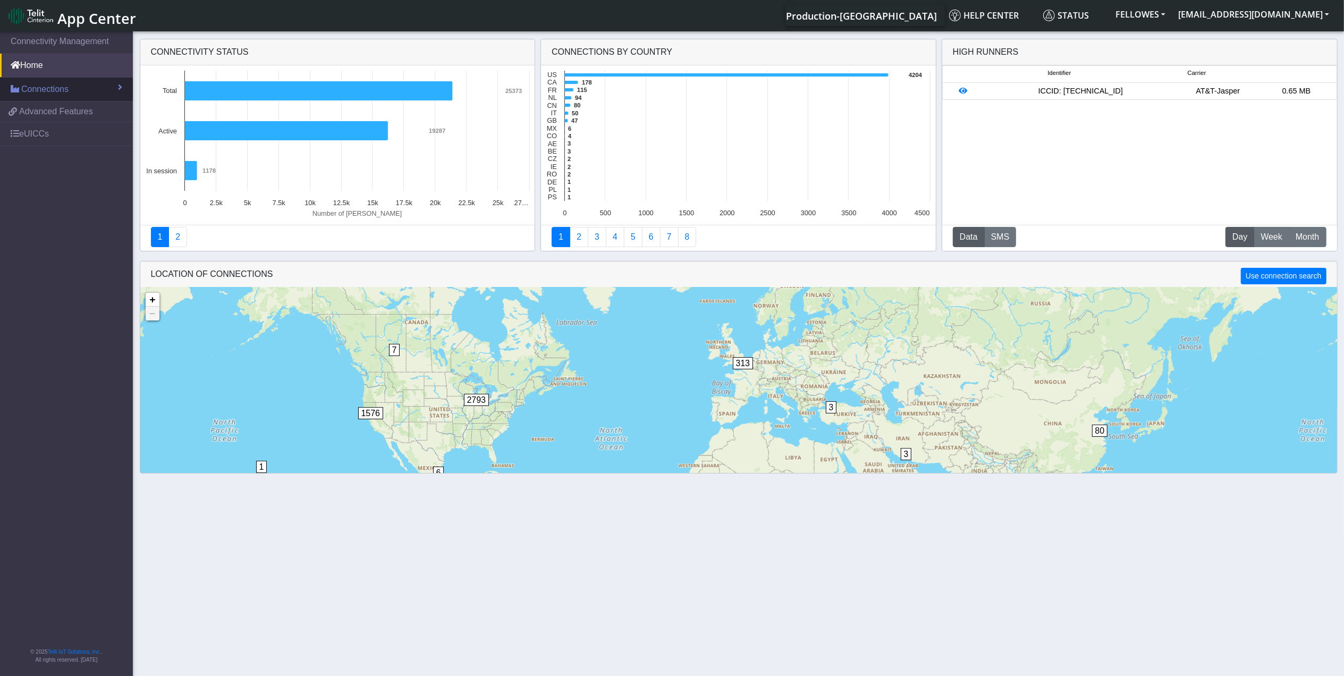
click at [54, 86] on span "Connections" at bounding box center [44, 89] width 47 height 13
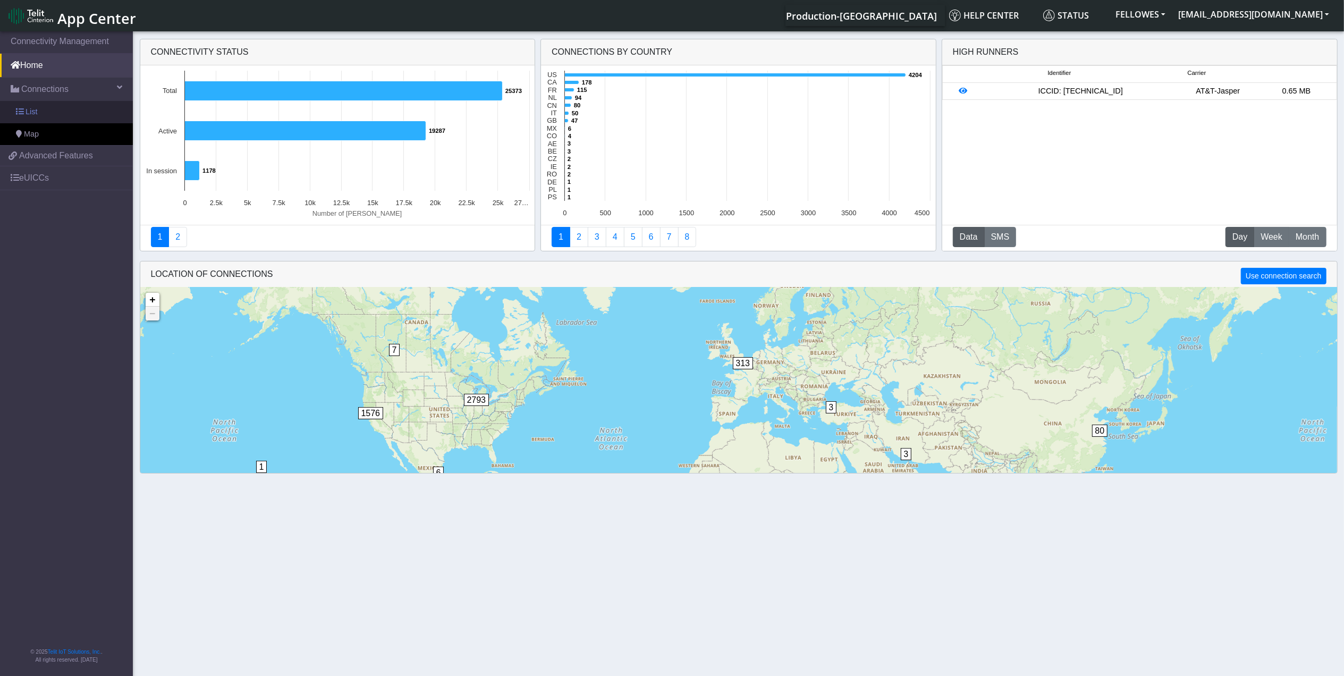
click at [86, 103] on link "List" at bounding box center [66, 112] width 133 height 22
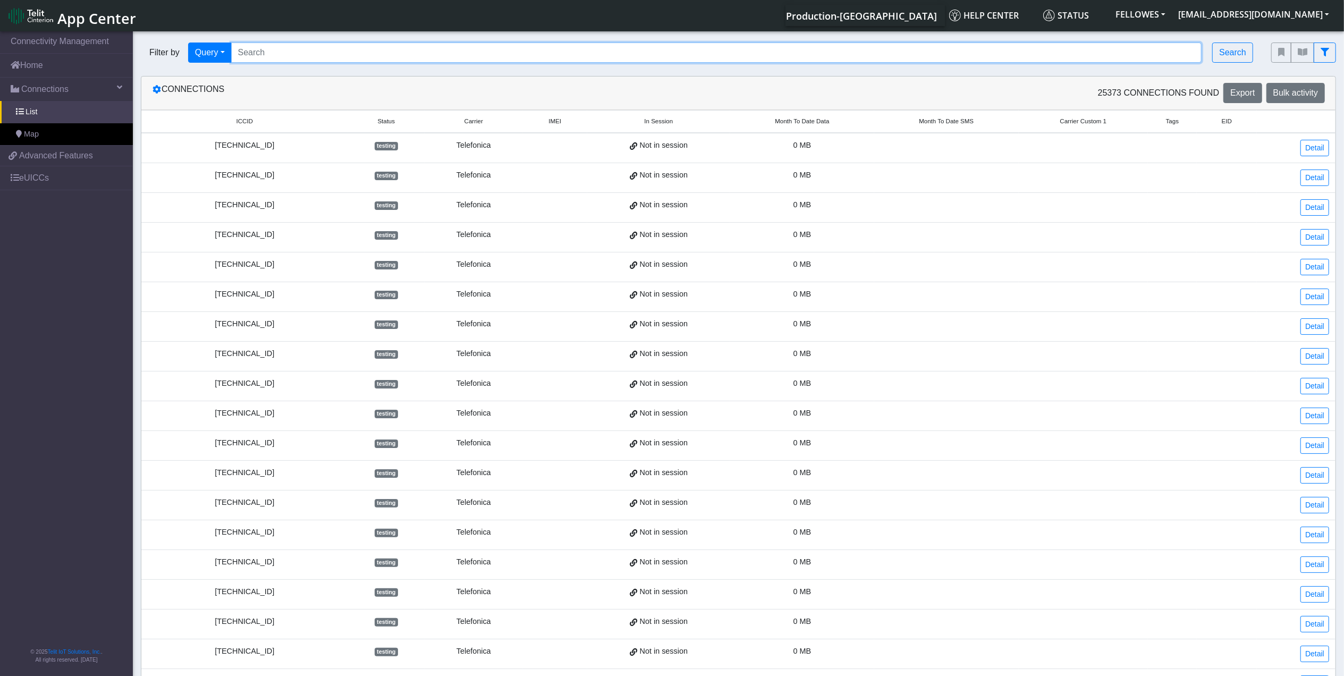
click at [281, 47] on input "Search..." at bounding box center [716, 53] width 971 height 20
type input "353141288038990"
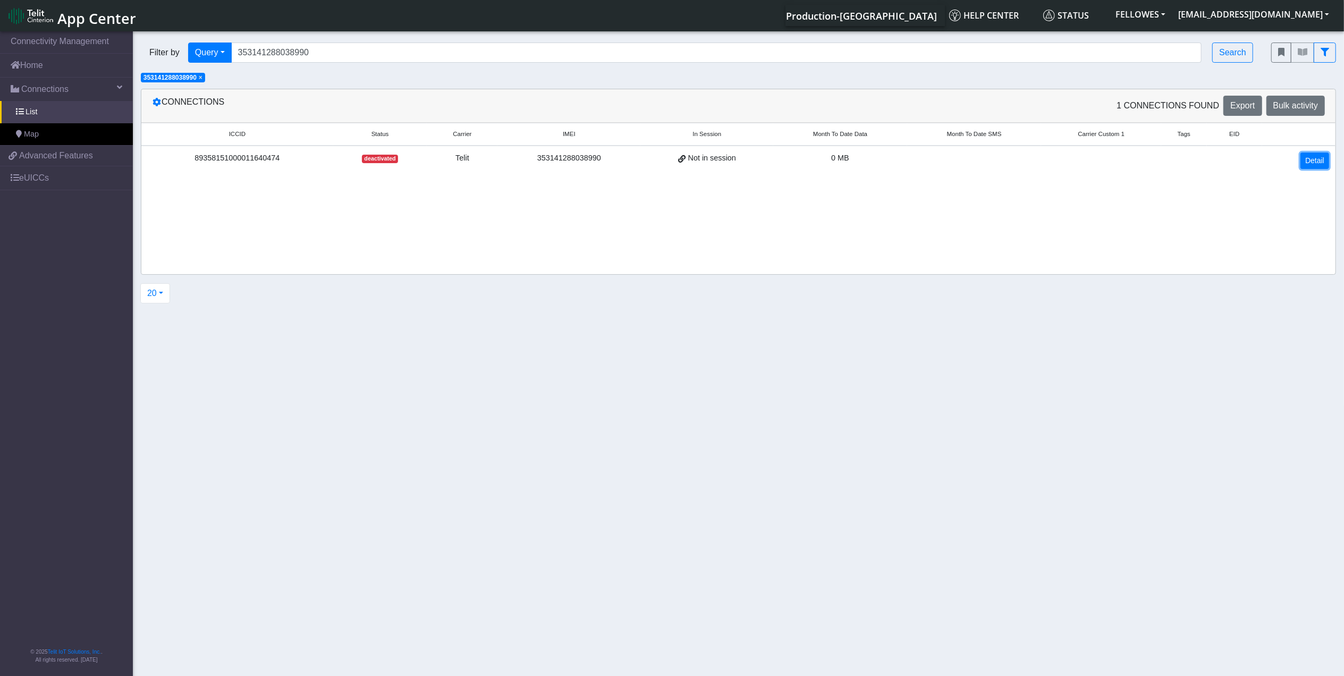
click at [1316, 162] on link "Detail" at bounding box center [1315, 161] width 29 height 16
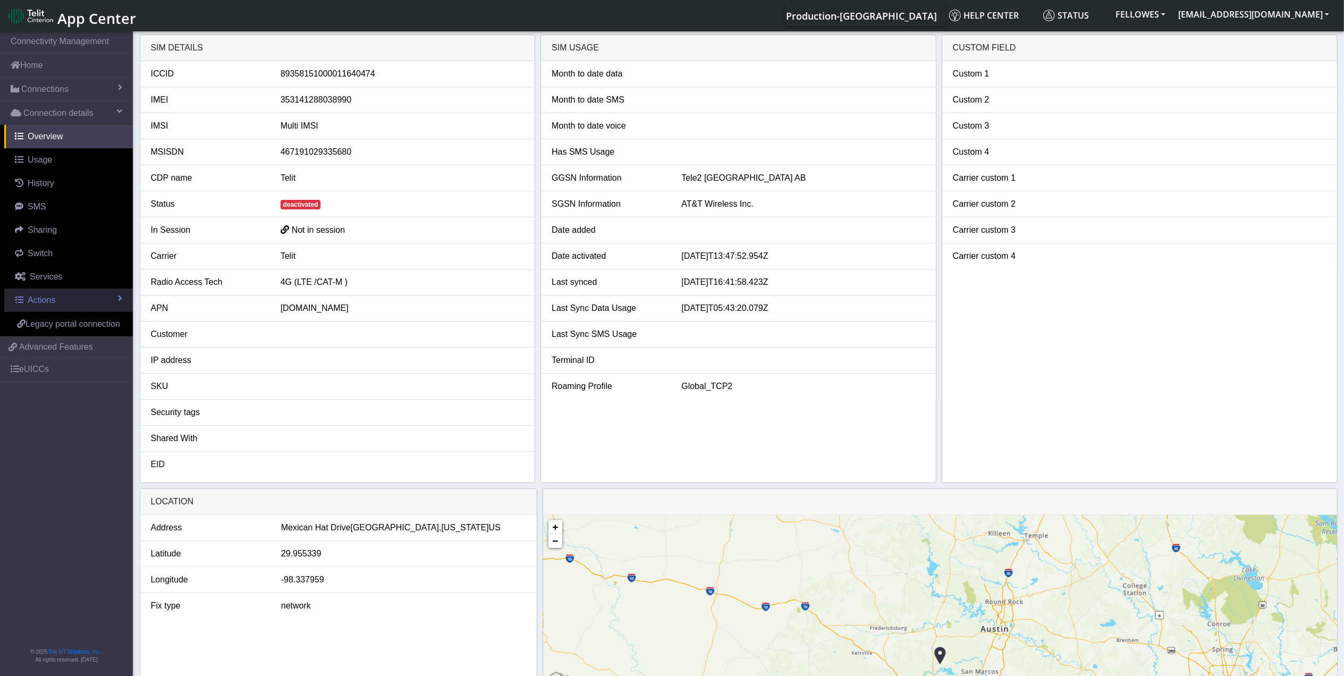
click at [87, 302] on link "Actions" at bounding box center [68, 300] width 129 height 23
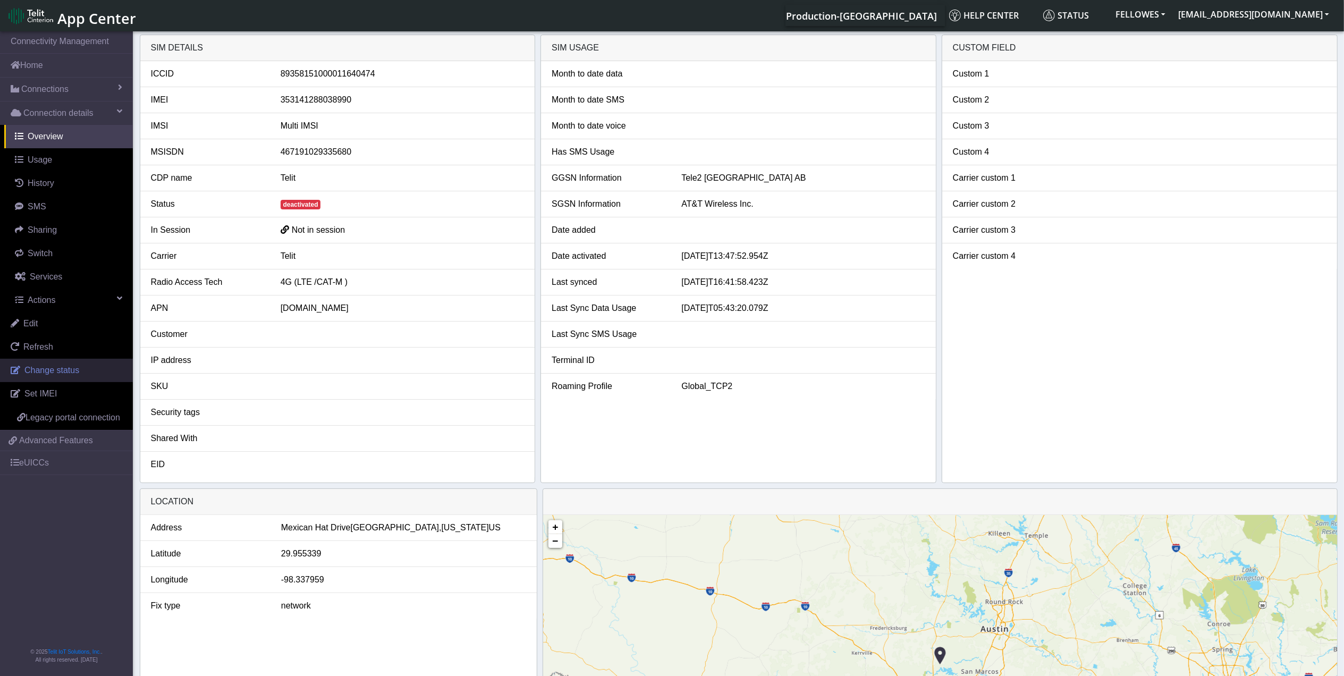
click at [57, 372] on span "Change status" at bounding box center [51, 370] width 55 height 9
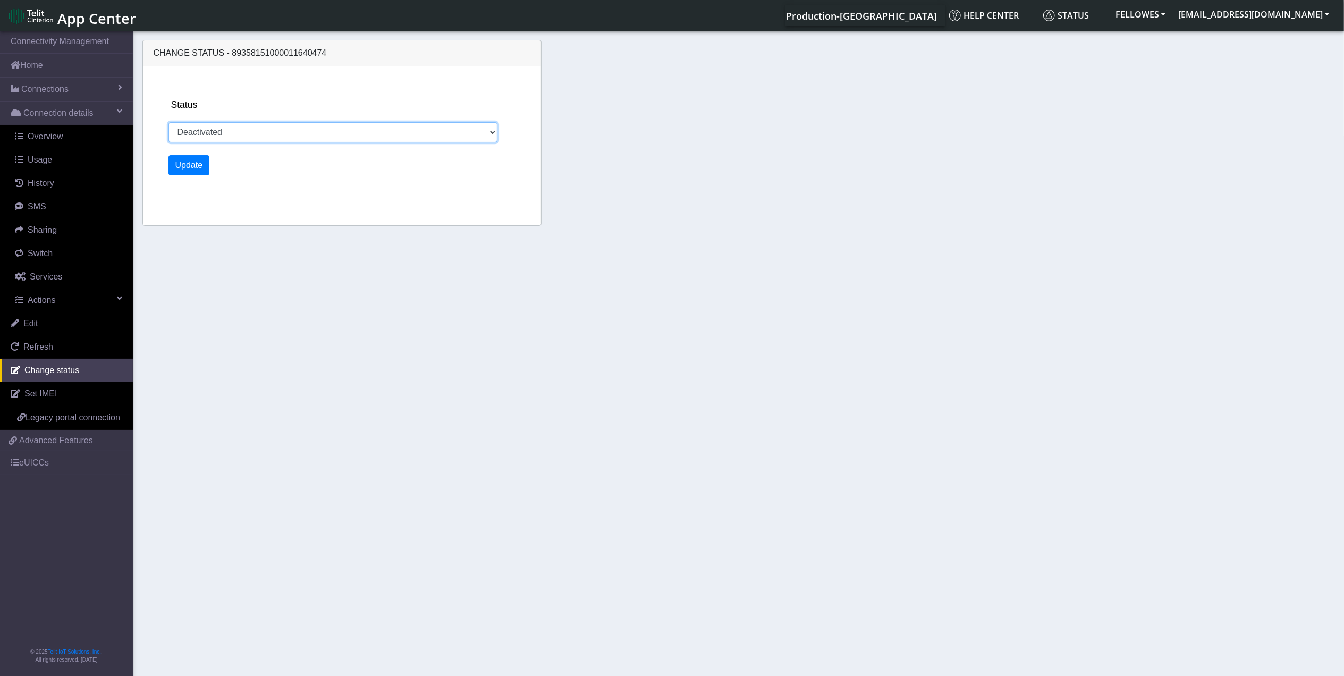
click at [266, 130] on select "Activated Deactivated" at bounding box center [333, 132] width 330 height 20
select select "activated"
click at [168, 122] on select "Activated Deactivated" at bounding box center [333, 132] width 330 height 20
click at [190, 162] on button "Update" at bounding box center [188, 165] width 41 height 20
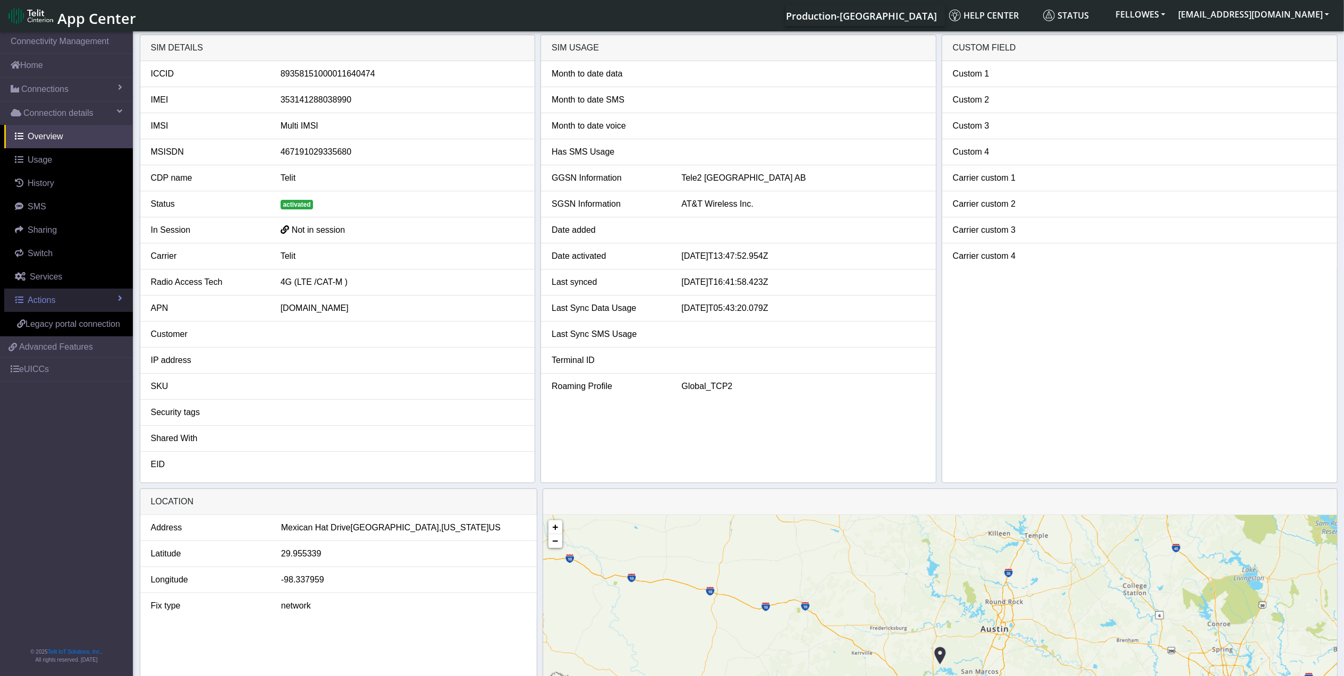
click at [84, 305] on link "Actions" at bounding box center [68, 300] width 129 height 23
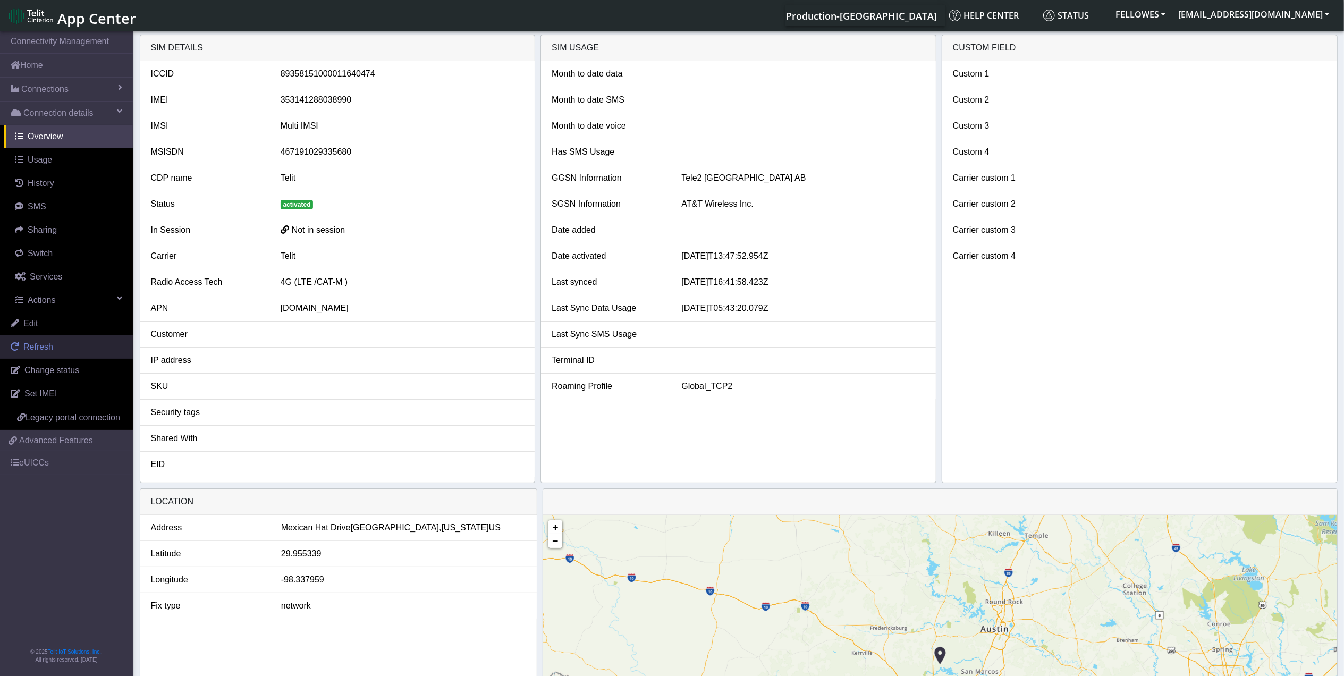
click at [63, 347] on link "Refresh" at bounding box center [66, 346] width 133 height 23
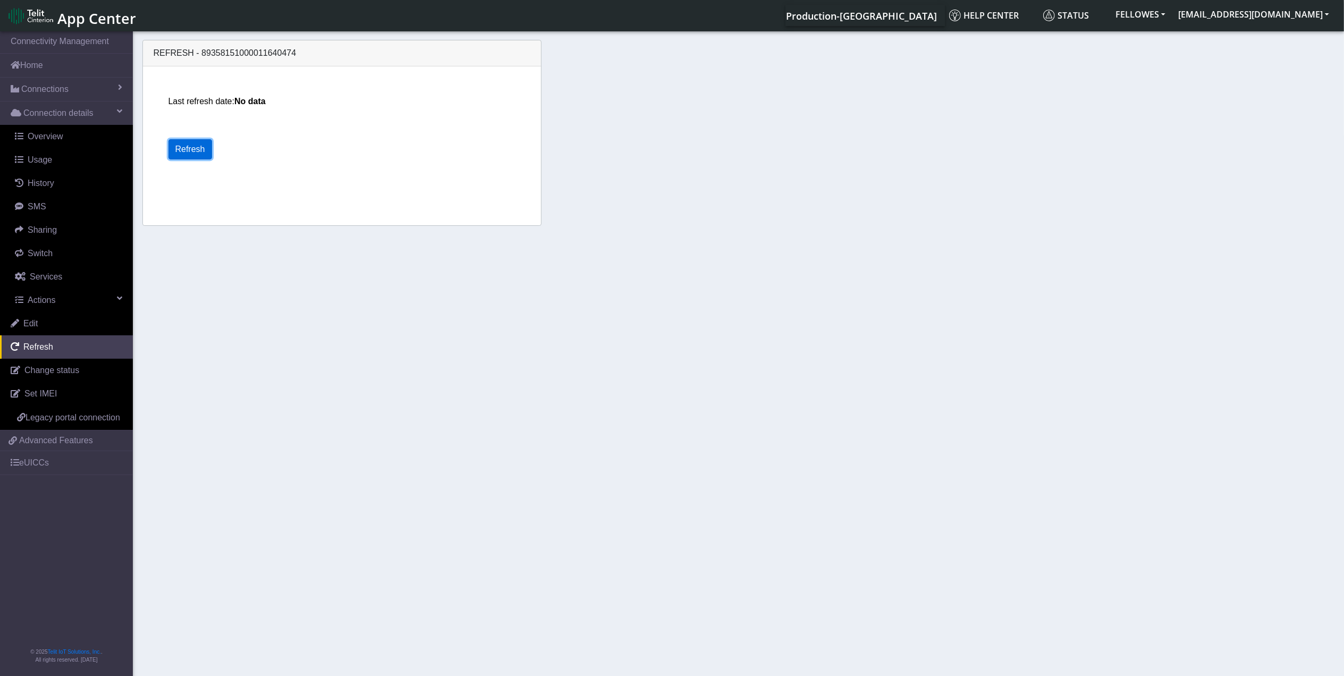
click at [198, 151] on button "Refresh" at bounding box center [190, 149] width 44 height 20
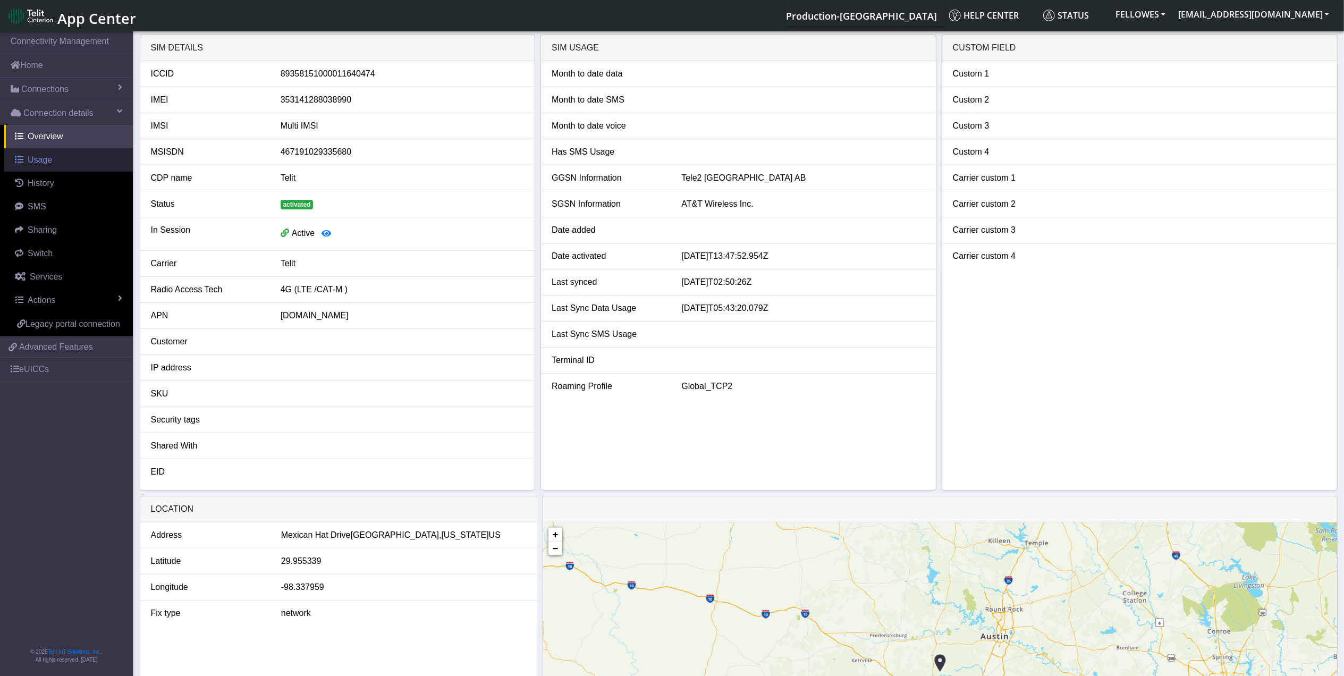
click at [44, 159] on span "Usage" at bounding box center [40, 159] width 24 height 9
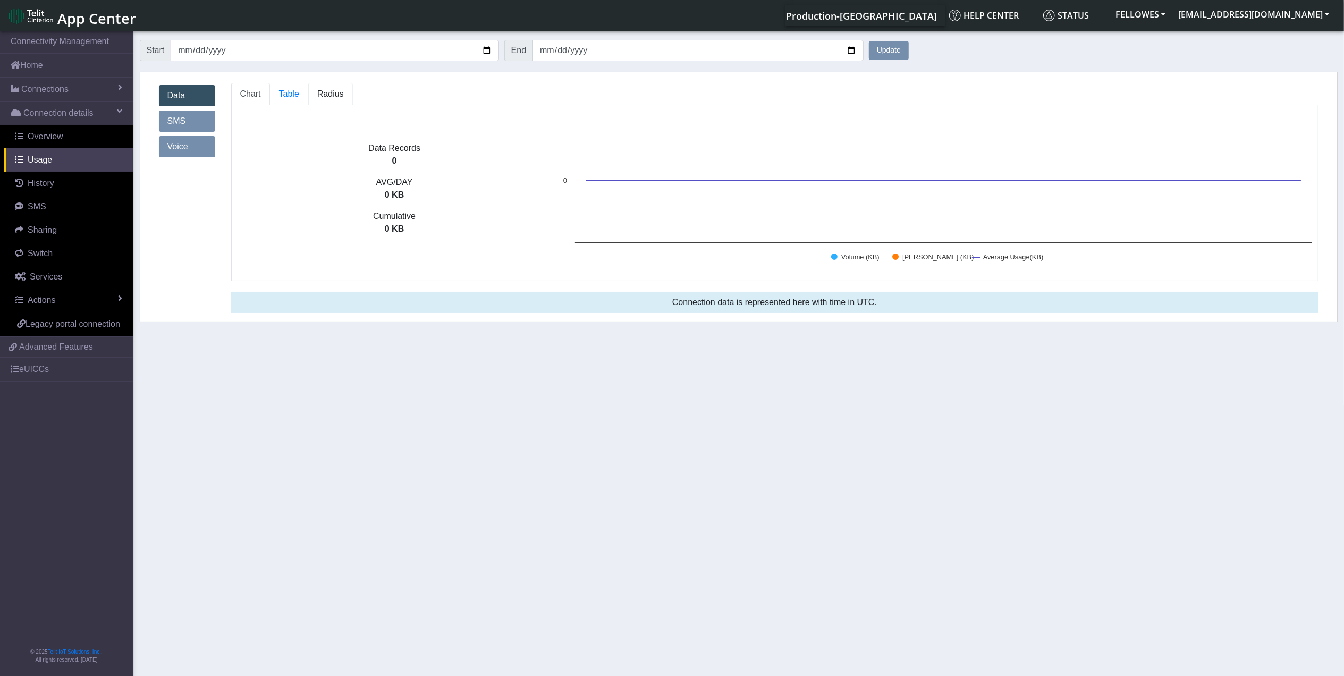
click at [299, 94] on span "Radius" at bounding box center [289, 93] width 20 height 9
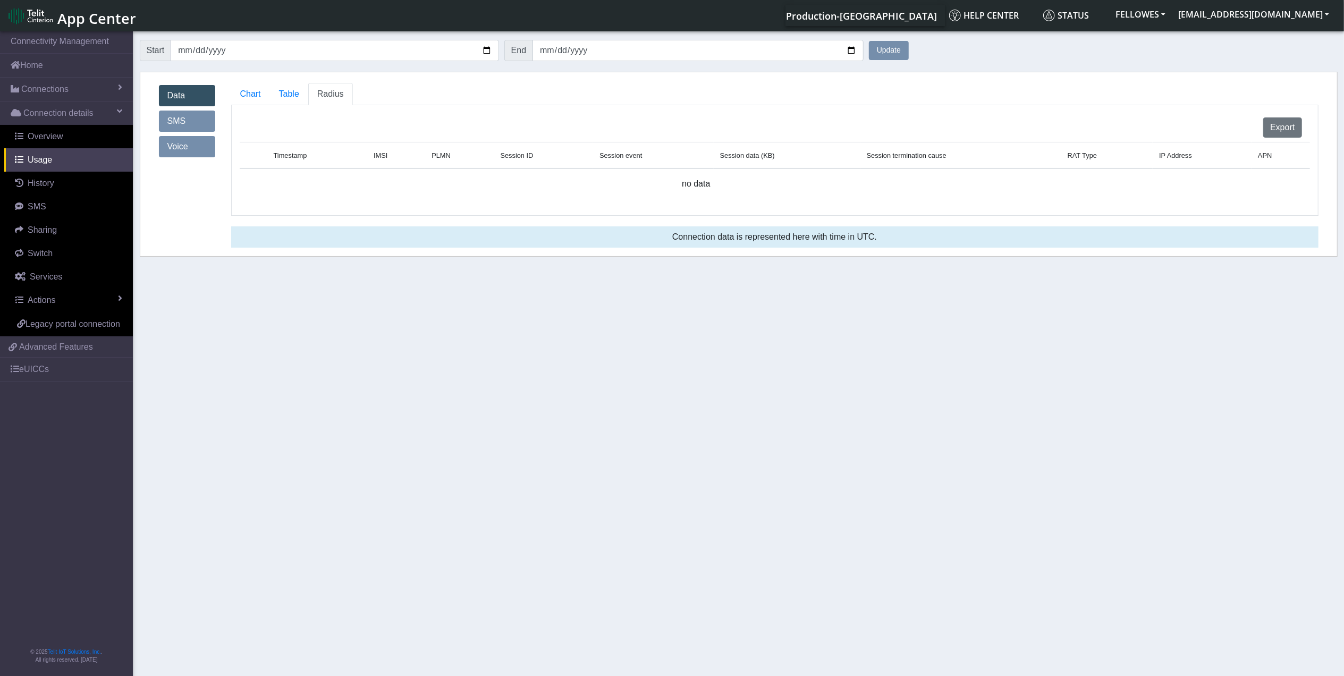
click at [901, 54] on button "Update" at bounding box center [889, 50] width 40 height 19
